Goal: Navigation & Orientation: Find specific page/section

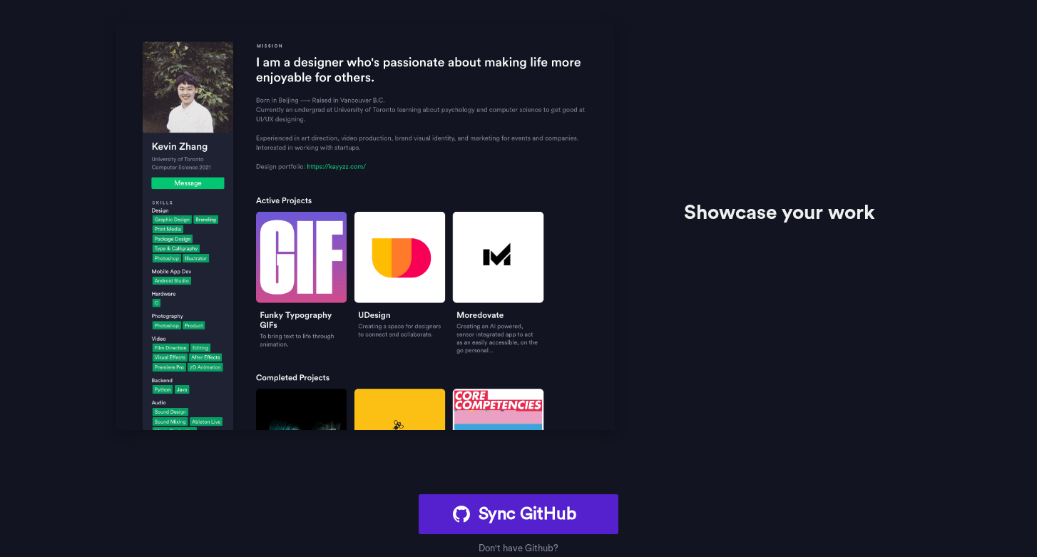
scroll to position [1127, 0]
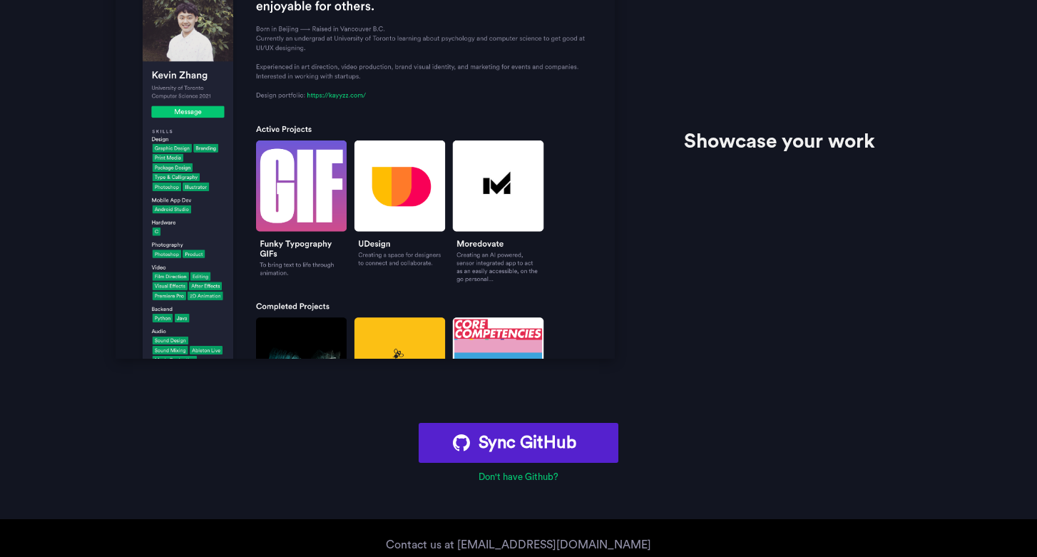
click at [519, 480] on link "Don't have Github?" at bounding box center [518, 476] width 80 height 9
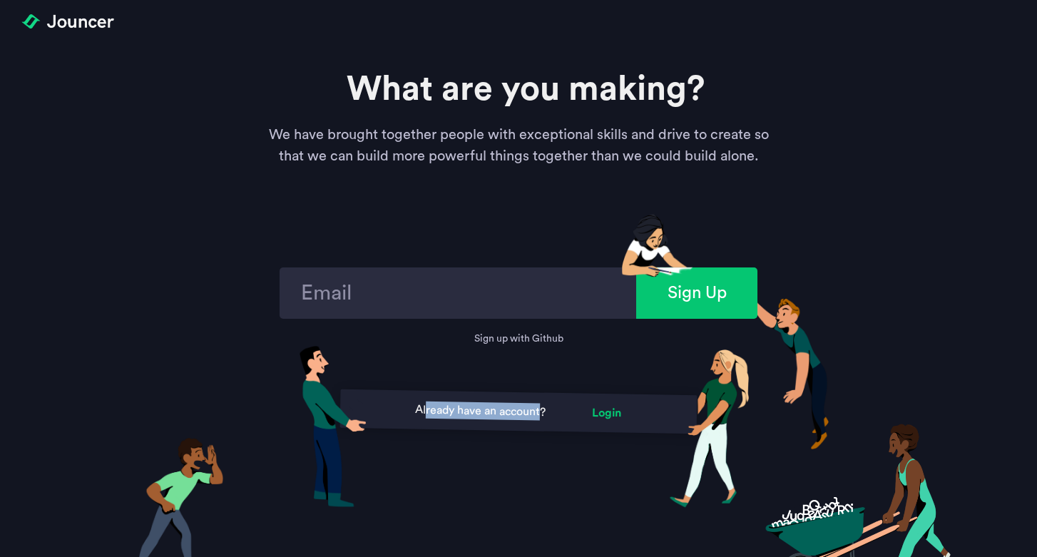
drag, startPoint x: 424, startPoint y: 411, endPoint x: 544, endPoint y: 413, distance: 119.8
click at [544, 413] on p "Already have an account?" at bounding box center [480, 410] width 130 height 19
click at [506, 369] on div "Already have an account? Login" at bounding box center [519, 411] width 460 height 153
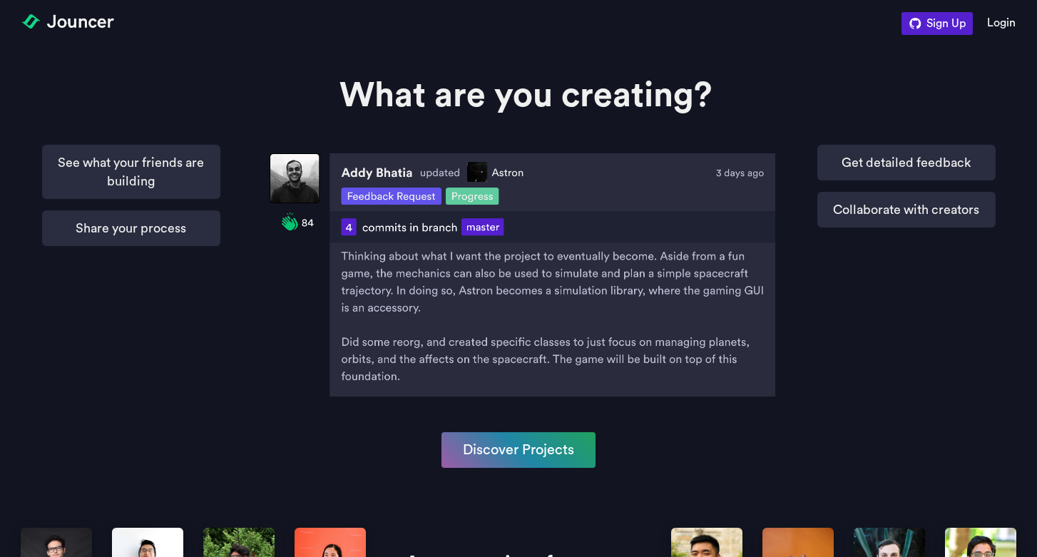
click at [590, 31] on section "Sign Up Login" at bounding box center [518, 24] width 1037 height 49
click at [76, 19] on img at bounding box center [67, 21] width 93 height 14
click at [113, 100] on p "What are you creating?" at bounding box center [525, 96] width 1023 height 36
